Goal: Task Accomplishment & Management: Manage account settings

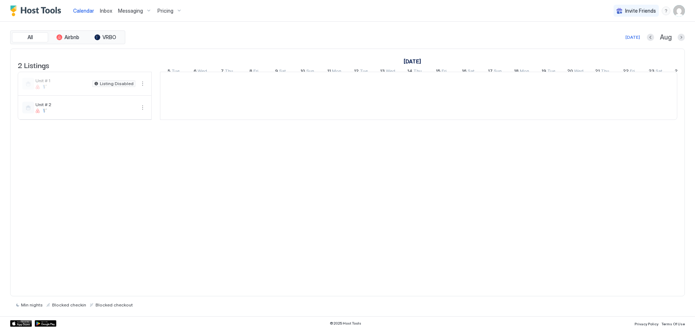
scroll to position [0, 402]
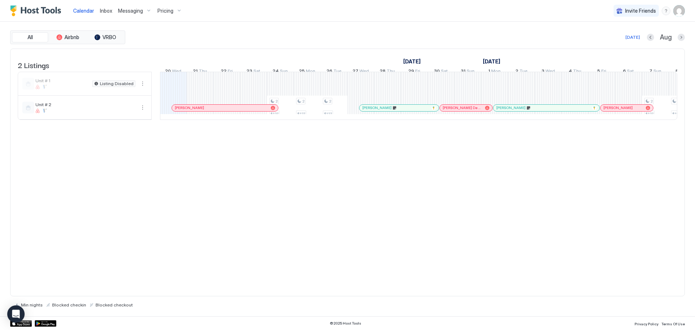
click at [191, 111] on div at bounding box center [191, 108] width 6 height 6
click at [191, 114] on div at bounding box center [347, 165] width 695 height 330
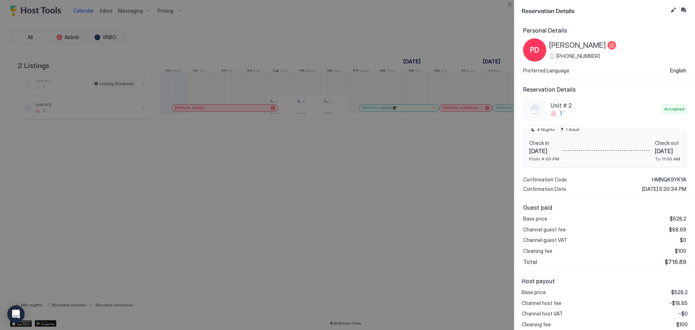
click at [684, 9] on button "Inbox" at bounding box center [683, 10] width 9 height 9
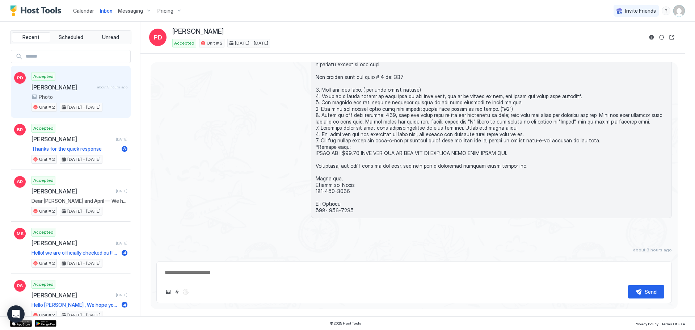
scroll to position [1102, 0]
click at [648, 259] on div "Scheduled Messages" at bounding box center [638, 263] width 49 height 8
type textarea "*"
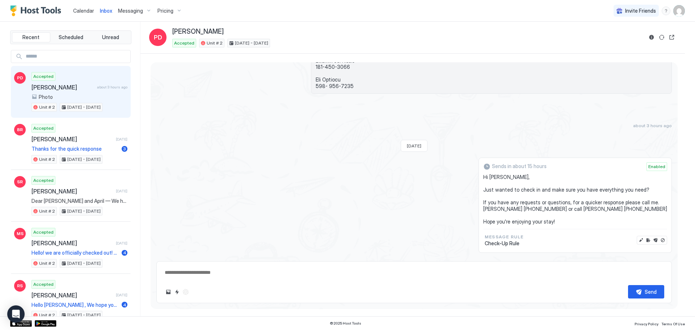
click at [389, 165] on div "Sends in about 15 hours Enabled Hi [PERSON_NAME], Just wanted to check in and m…" at bounding box center [413, 204] width 515 height 95
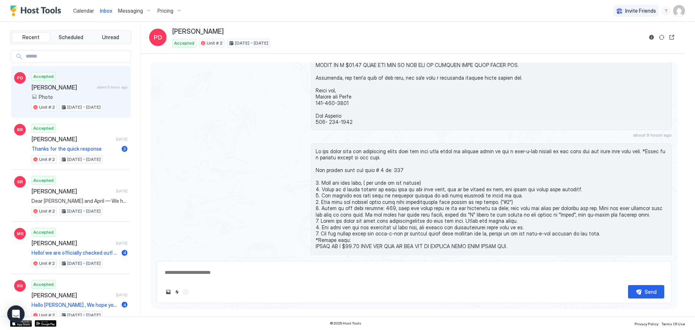
scroll to position [1082, 0]
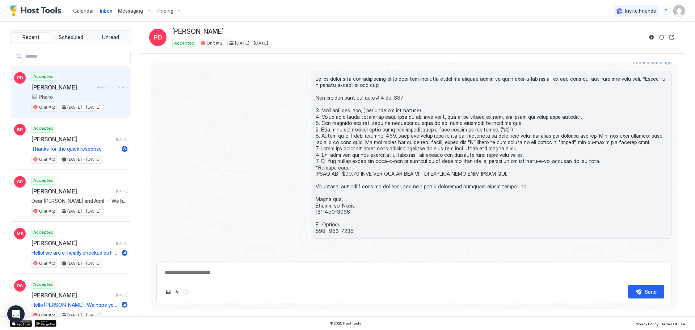
click at [143, 11] on div "Messaging" at bounding box center [134, 11] width 39 height 12
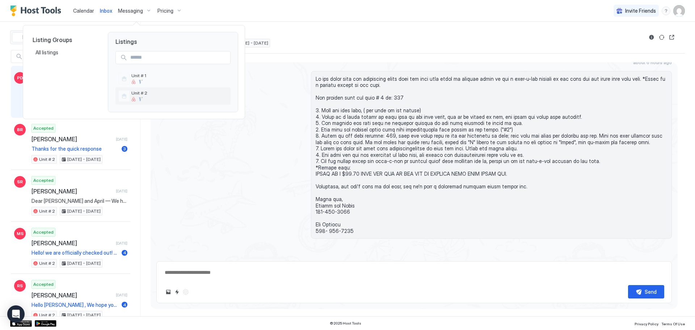
click at [134, 94] on span "Unit # 2" at bounding box center [179, 92] width 96 height 5
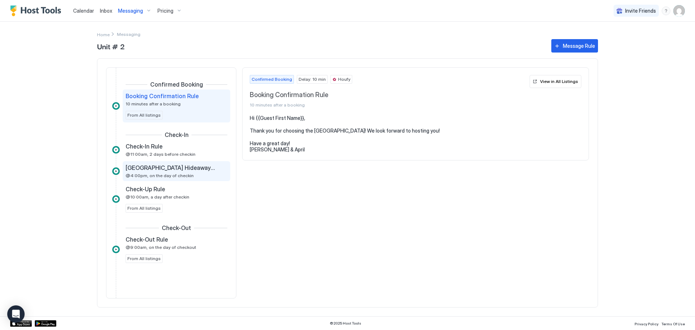
click at [168, 165] on span "[GEOGRAPHIC_DATA] Hideaway Hide-a-key Location and Instructions for Unit #2." at bounding box center [171, 167] width 90 height 7
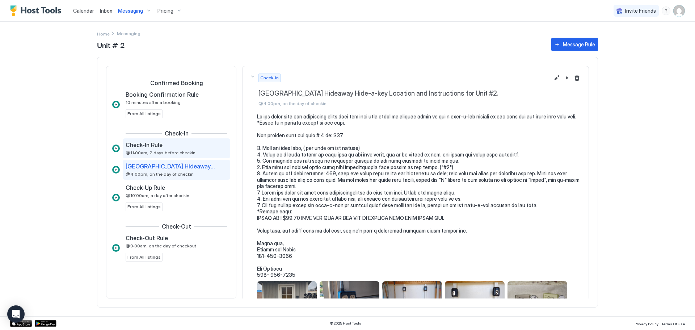
click at [176, 148] on div "Check-In Rule" at bounding box center [172, 144] width 92 height 7
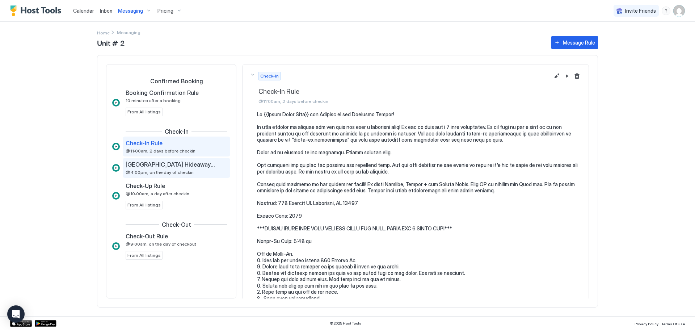
click at [171, 161] on span "[GEOGRAPHIC_DATA] Hideaway Hide-a-key Location and Instructions for Unit #2." at bounding box center [171, 164] width 90 height 7
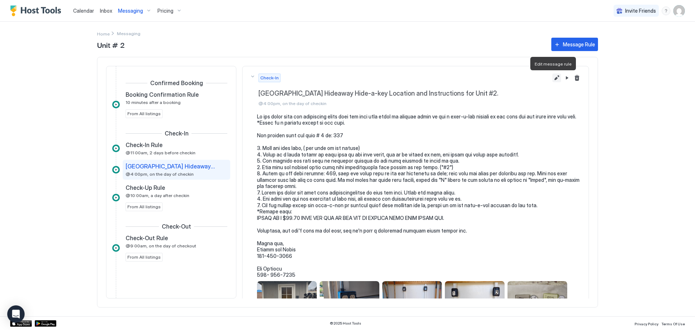
click at [552, 77] on button "Edit message rule" at bounding box center [556, 77] width 9 height 9
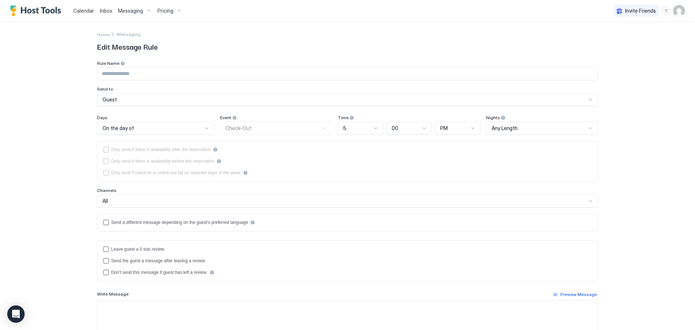
type input "**********"
type textarea "**********"
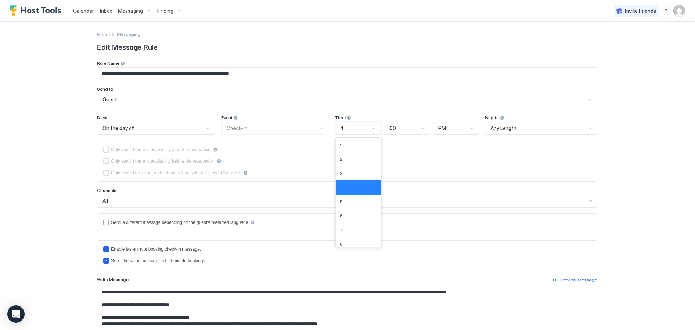
click at [372, 129] on div at bounding box center [374, 128] width 6 height 6
click at [372, 128] on div at bounding box center [374, 128] width 6 height 6
click at [338, 220] on div "11" at bounding box center [359, 225] width 46 height 14
click at [469, 128] on div at bounding box center [472, 128] width 6 height 6
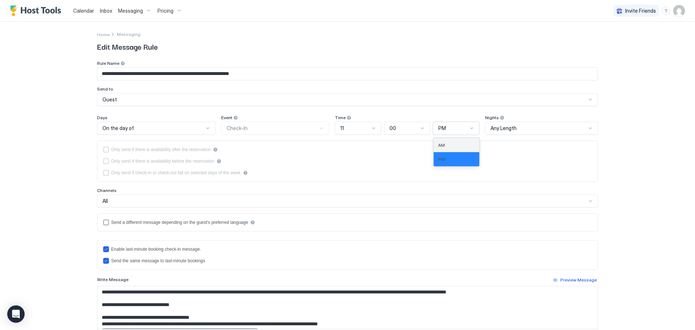
click at [458, 141] on div "AM" at bounding box center [457, 145] width 46 height 14
click at [625, 147] on div "**********" at bounding box center [347, 165] width 695 height 330
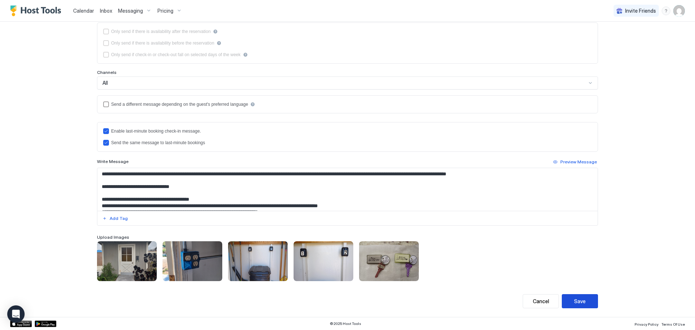
click at [586, 302] on button "Save" at bounding box center [580, 301] width 36 height 14
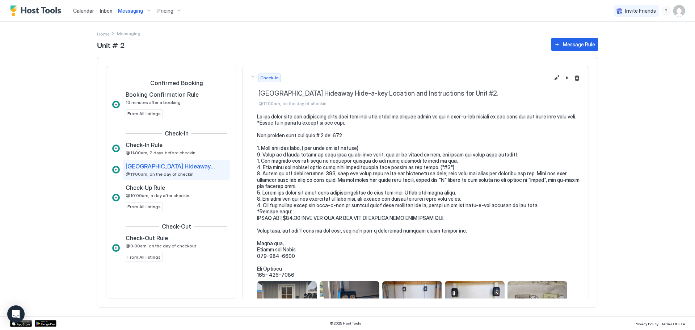
click at [89, 11] on span "Calendar" at bounding box center [83, 11] width 21 height 6
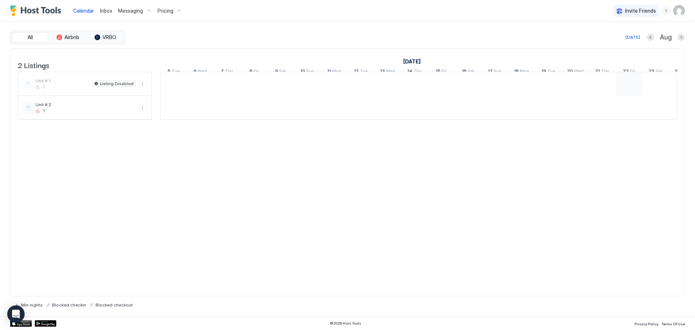
scroll to position [0, 402]
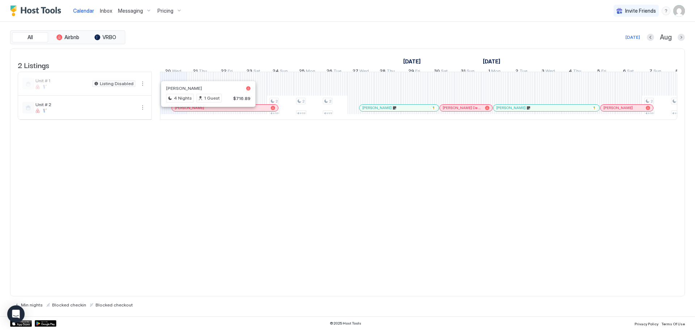
click at [206, 111] on div at bounding box center [206, 108] width 6 height 6
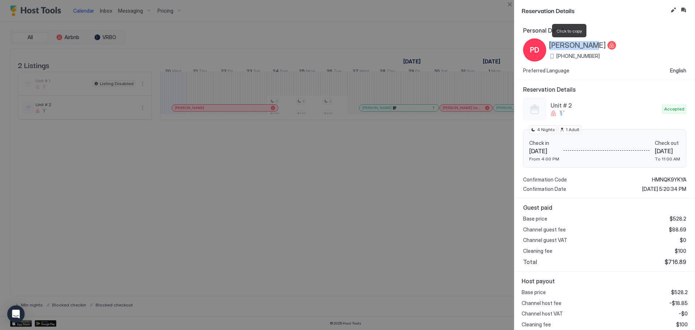
drag, startPoint x: 550, startPoint y: 45, endPoint x: 587, endPoint y: 44, distance: 36.6
click at [587, 44] on span "[PERSON_NAME]" at bounding box center [577, 45] width 57 height 9
